Goal: Information Seeking & Learning: Learn about a topic

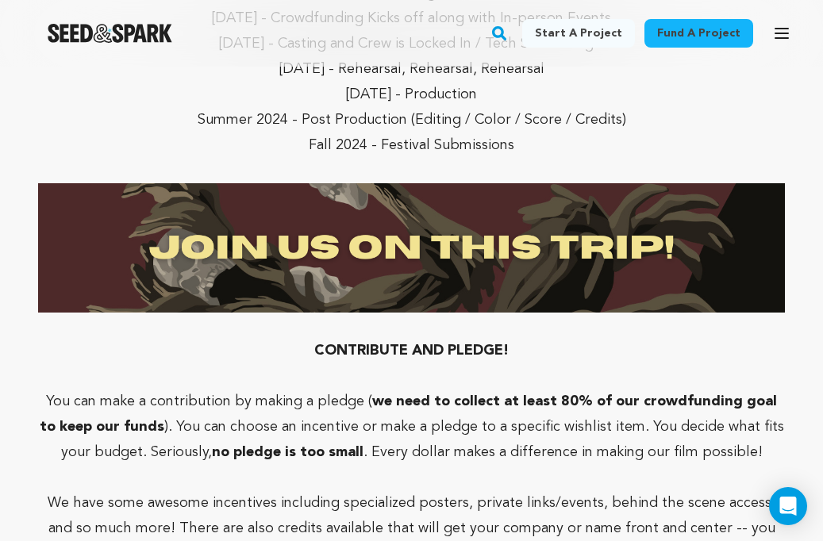
scroll to position [5103, 0]
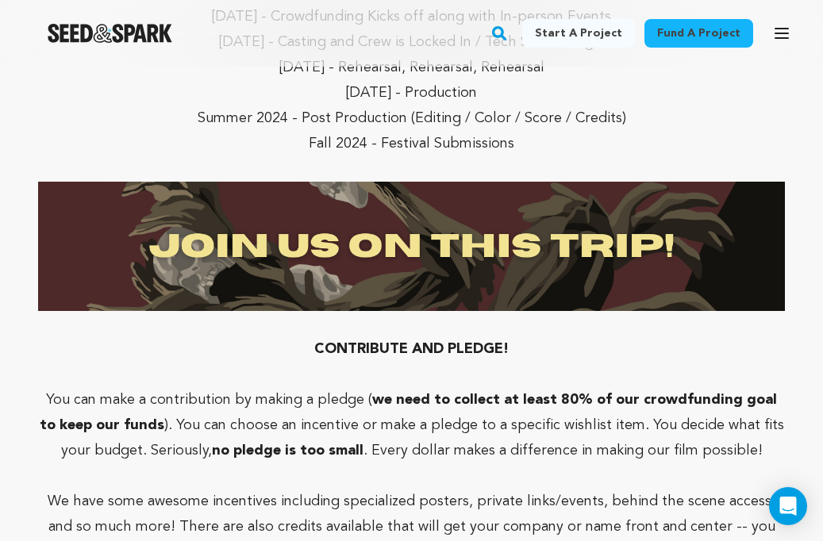
click at [527, 222] on img at bounding box center [411, 246] width 747 height 129
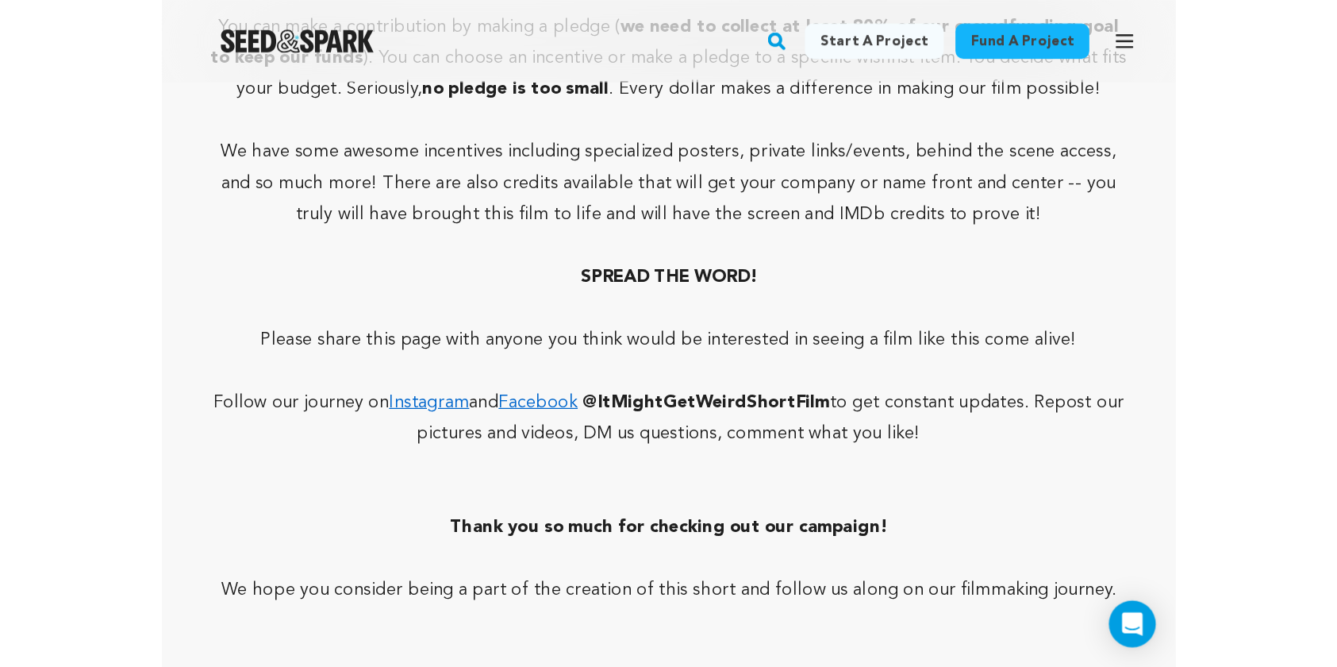
scroll to position [5547, 0]
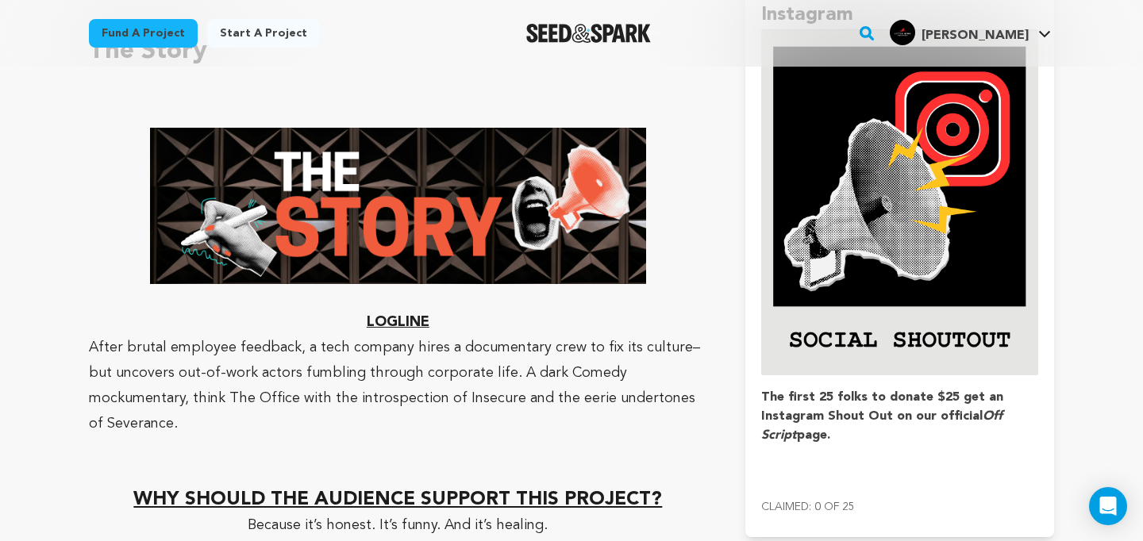
scroll to position [1017, 0]
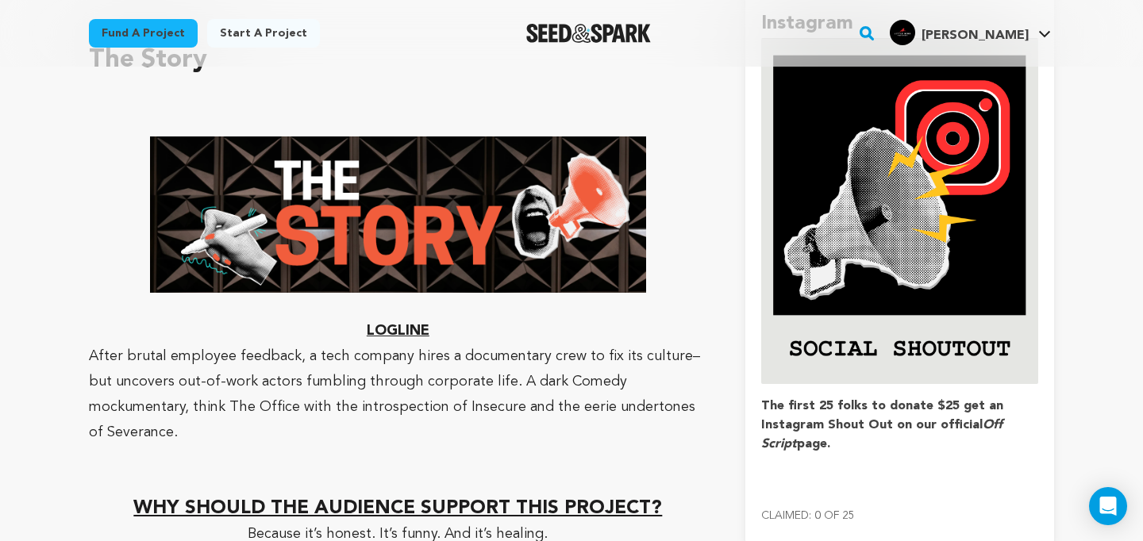
click at [471, 263] on img at bounding box center [398, 214] width 496 height 157
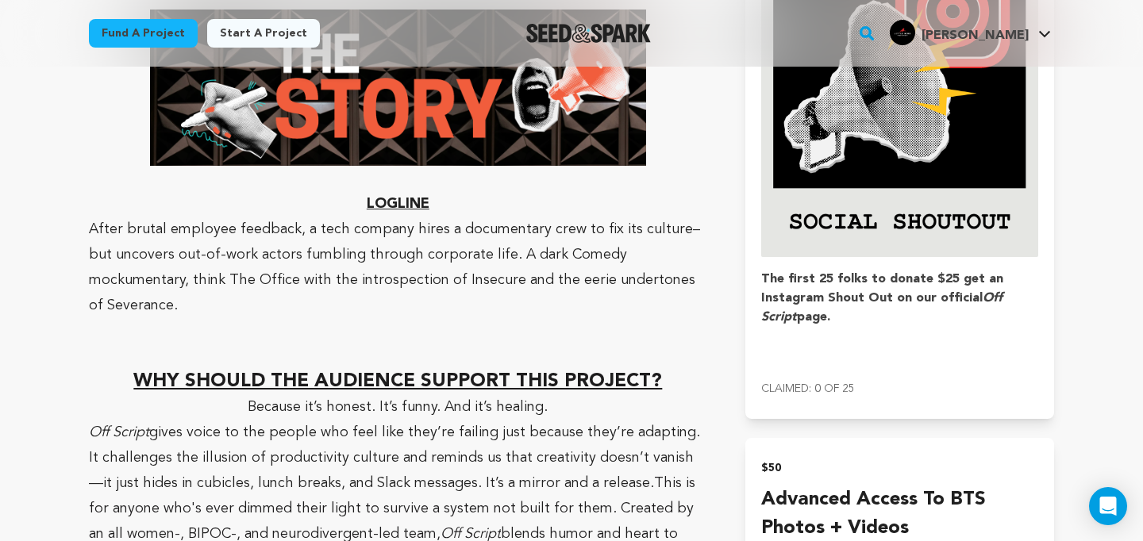
scroll to position [1156, 0]
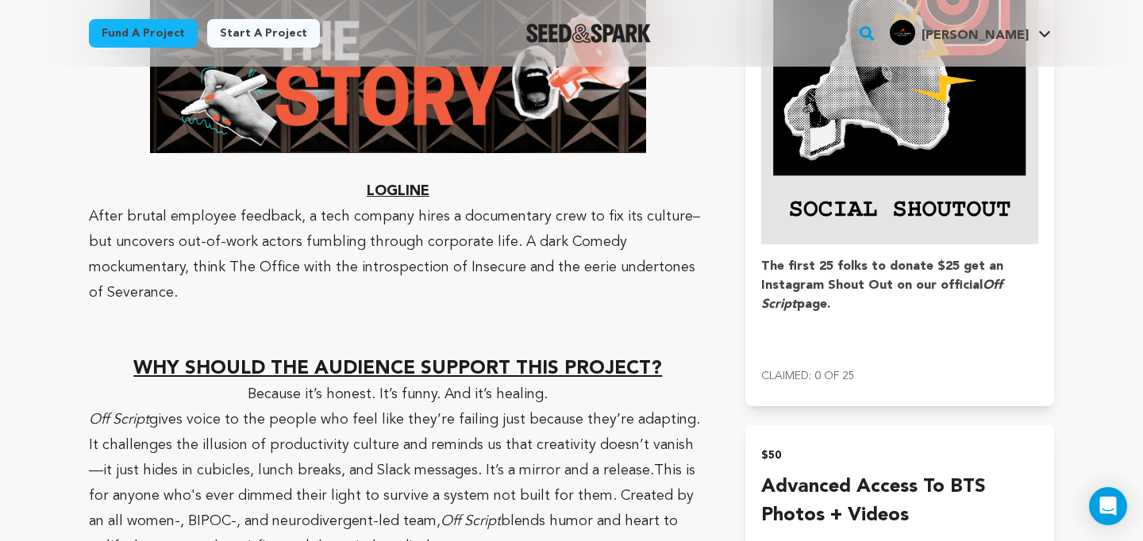
click at [402, 180] on p "﻿ LOGLINE" at bounding box center [398, 191] width 618 height 25
click at [325, 359] on u "WHY SHOULD THE AUDIENCE SUPPORT THIS PROJECT?" at bounding box center [397, 368] width 529 height 19
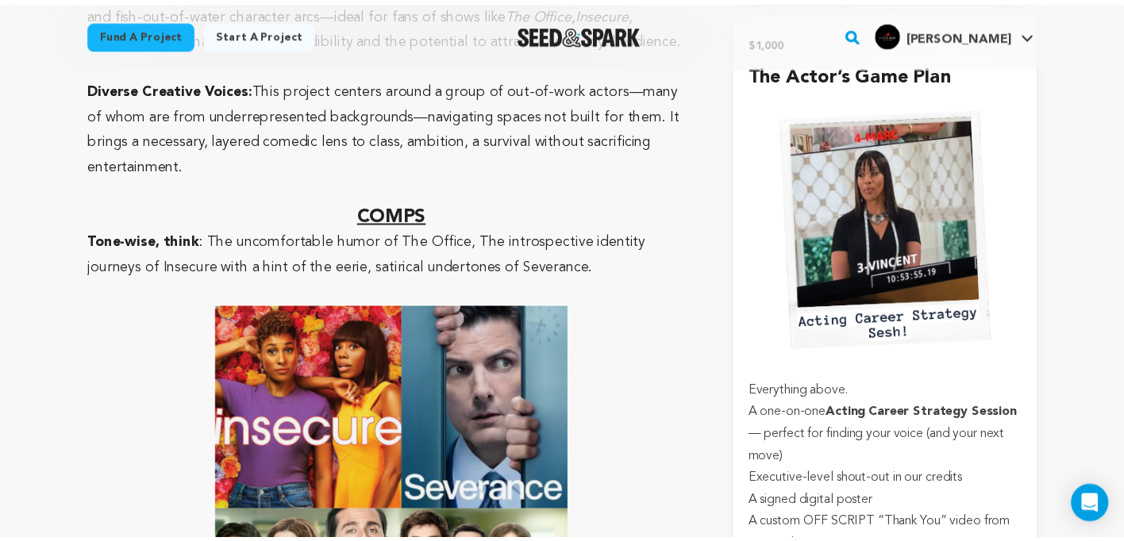
scroll to position [4886, 0]
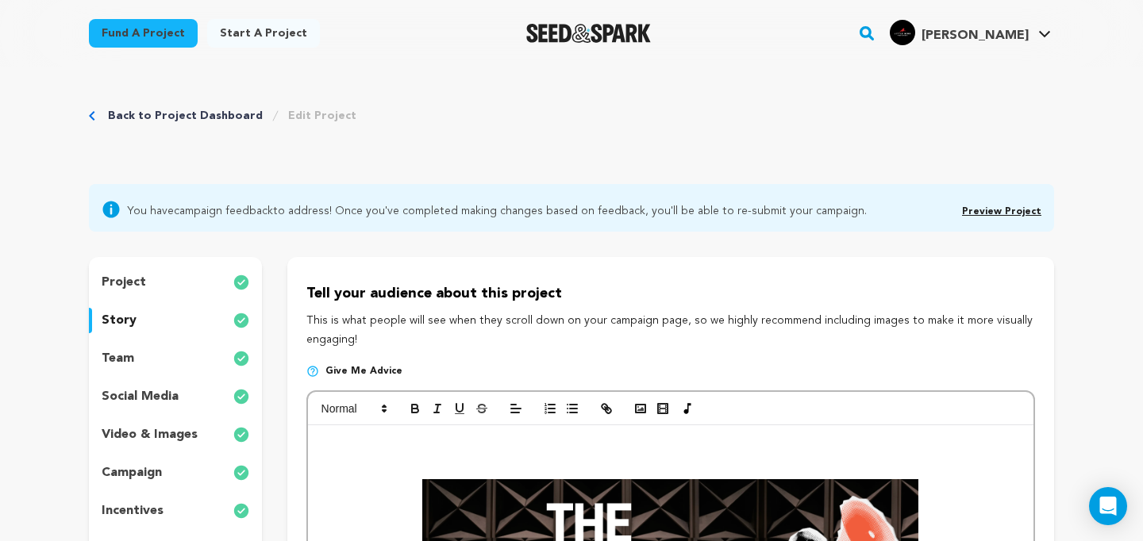
scroll to position [259, 0]
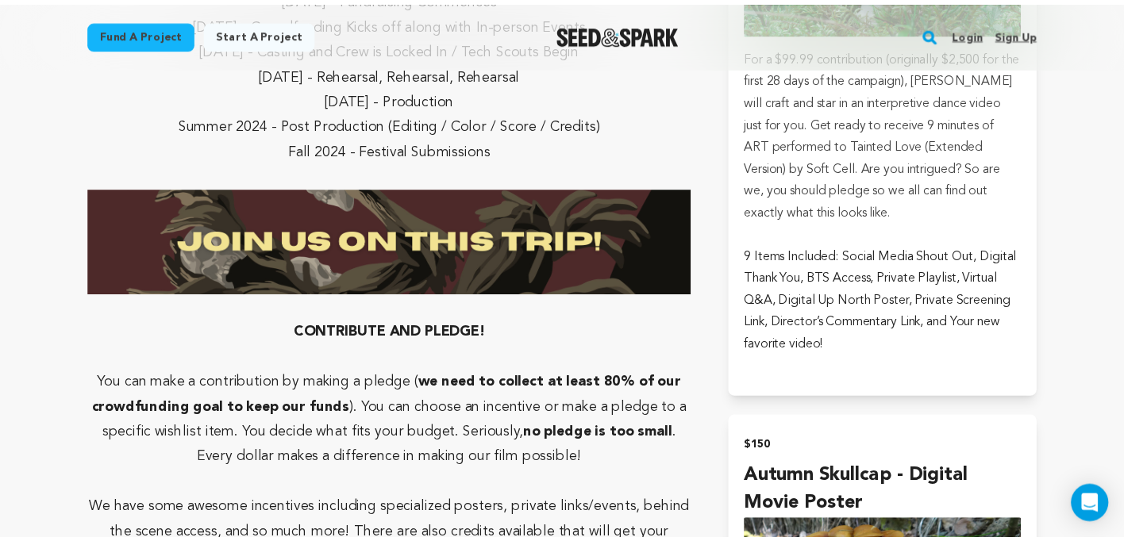
scroll to position [4802, 0]
